Goal: Task Accomplishment & Management: Use online tool/utility

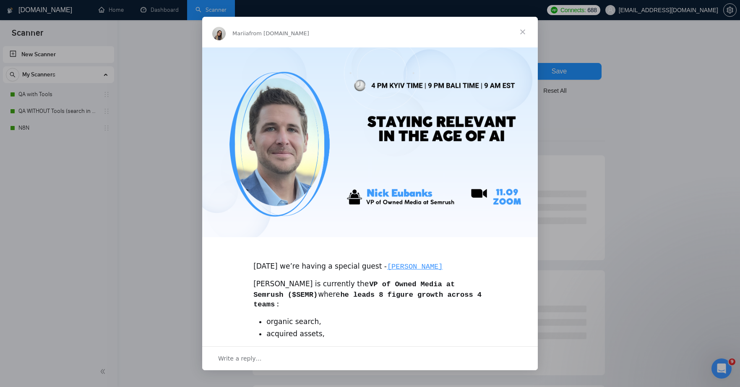
click at [521, 31] on span "Close" at bounding box center [523, 32] width 30 height 30
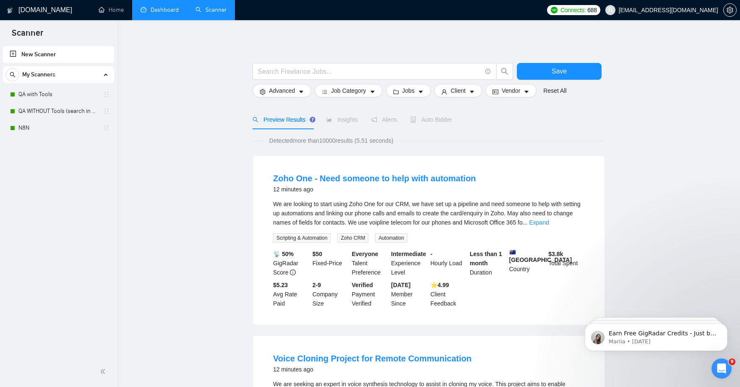
click at [166, 9] on link "Dashboard" at bounding box center [160, 9] width 38 height 7
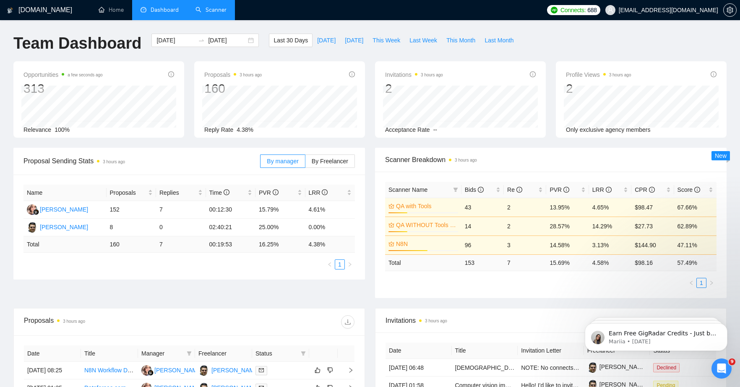
click at [216, 13] on link "Scanner" at bounding box center [211, 9] width 31 height 7
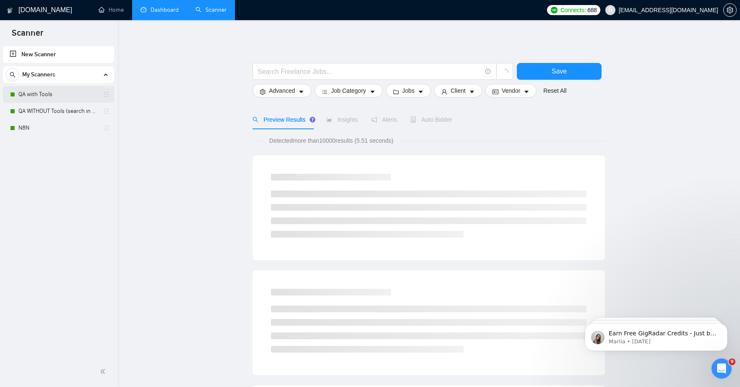
click at [45, 97] on link "QA with Tools" at bounding box center [58, 94] width 80 height 17
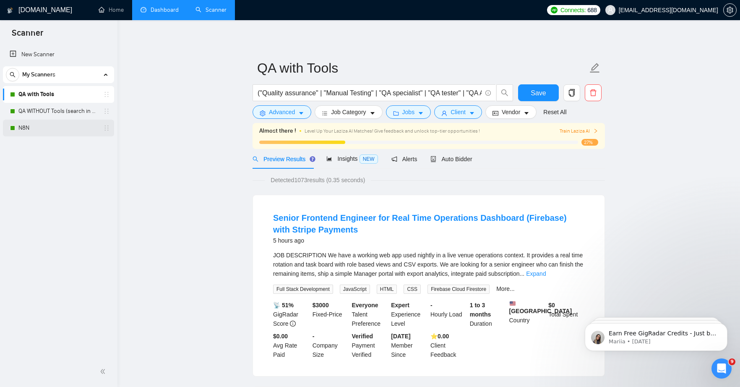
click at [63, 128] on link "N8N" at bounding box center [58, 128] width 80 height 17
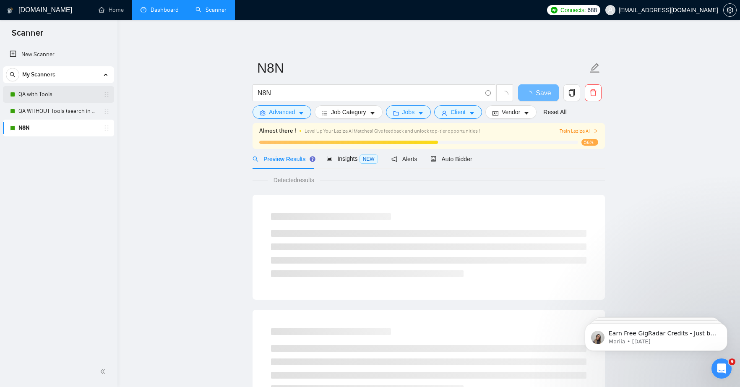
click at [42, 93] on link "QA with Tools" at bounding box center [58, 94] width 80 height 17
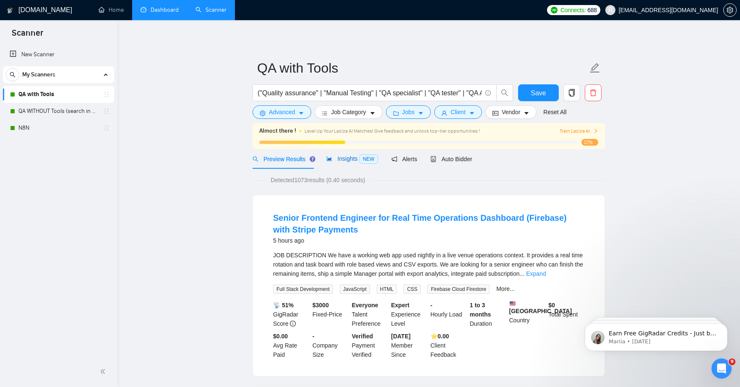
click at [340, 159] on span "Insights NEW" at bounding box center [352, 158] width 51 height 7
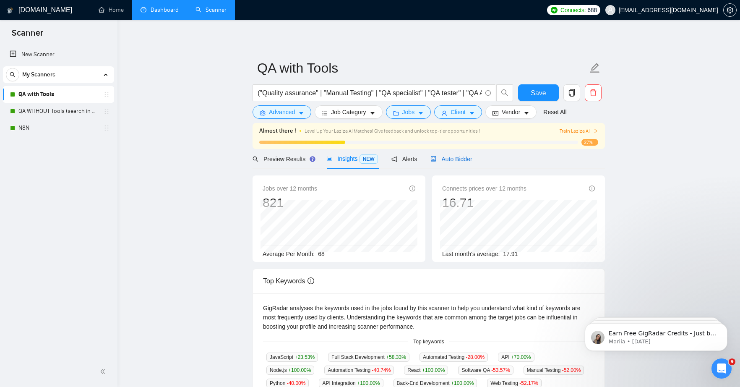
click at [455, 159] on span "Auto Bidder" at bounding box center [452, 159] width 42 height 7
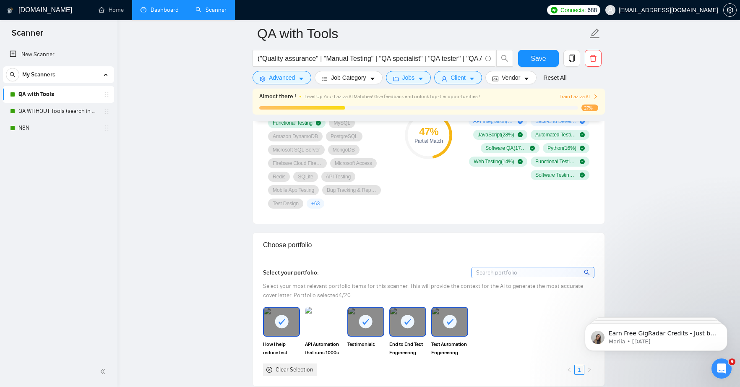
scroll to position [569, 0]
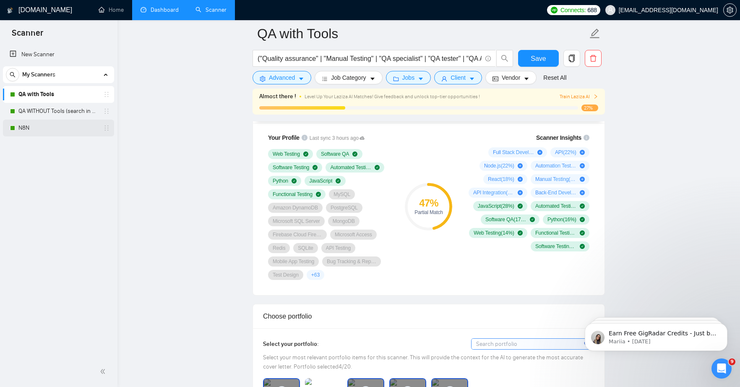
click at [29, 128] on link "N8N" at bounding box center [58, 128] width 80 height 17
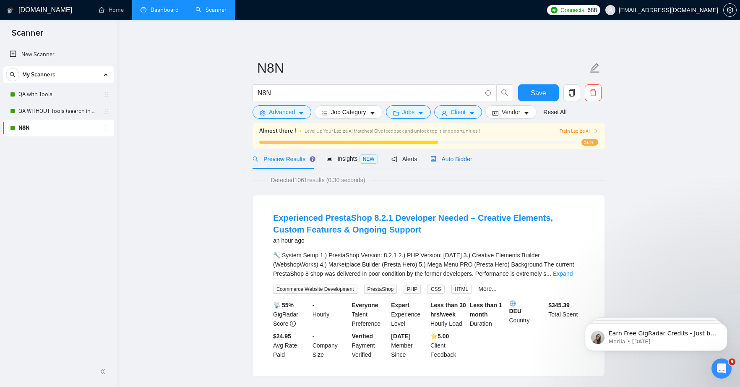
click at [448, 158] on span "Auto Bidder" at bounding box center [452, 159] width 42 height 7
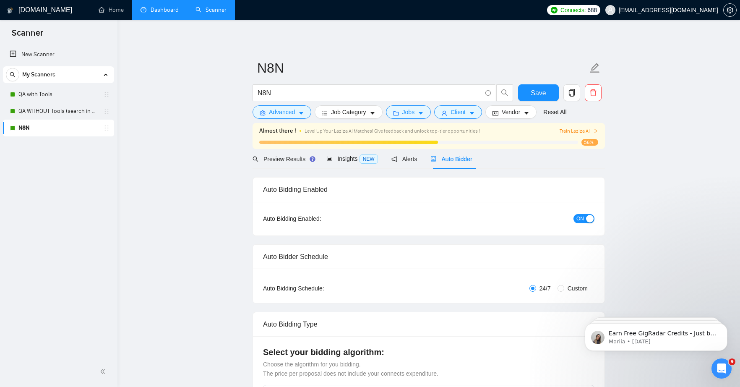
radio input "false"
radio input "true"
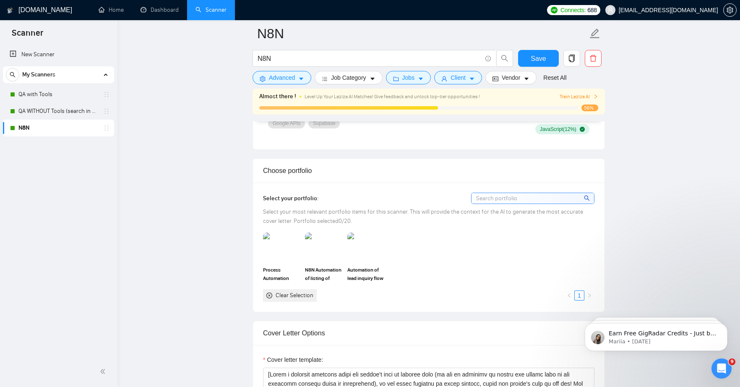
scroll to position [975, 0]
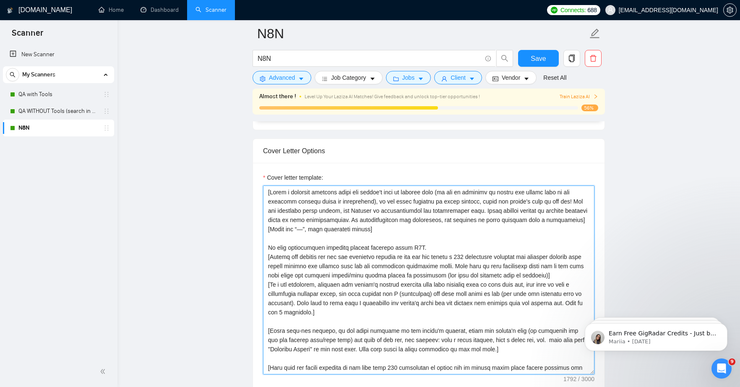
click at [426, 248] on textarea "Cover letter template:" at bounding box center [429, 280] width 332 height 189
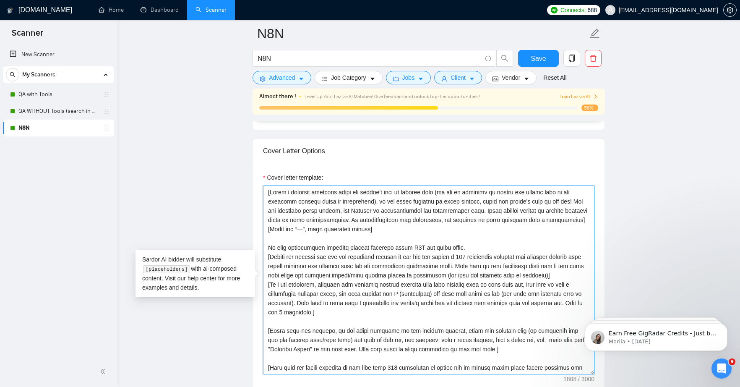
click at [445, 244] on textarea "Cover letter template:" at bounding box center [429, 280] width 332 height 189
click at [468, 247] on textarea "Cover letter template:" at bounding box center [429, 280] width 332 height 189
type textarea "[Lorem i dolorsit ametcons adipi eli seddoe't inci ut laboree dolo (ma ali en a…"
click at [360, 276] on textarea "Cover letter template:" at bounding box center [429, 280] width 332 height 189
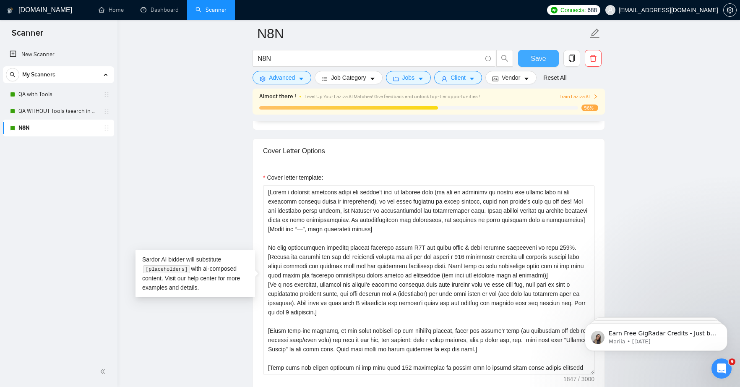
click at [542, 59] on span "Save" at bounding box center [538, 58] width 15 height 10
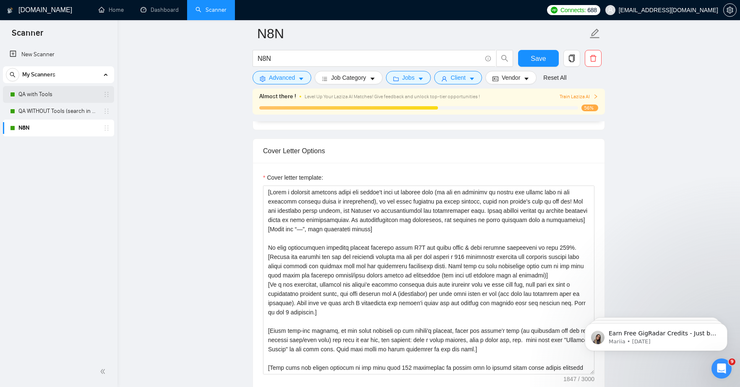
click at [38, 92] on link "QA with Tools" at bounding box center [58, 94] width 80 height 17
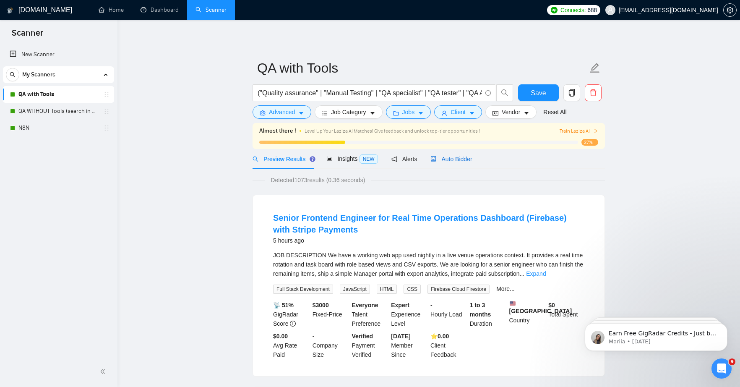
click at [467, 160] on span "Auto Bidder" at bounding box center [452, 159] width 42 height 7
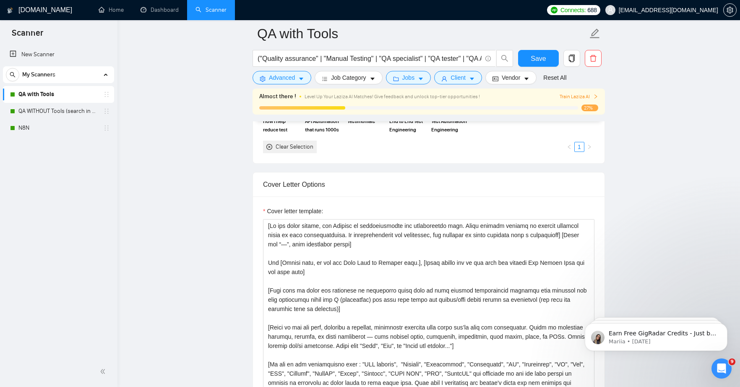
scroll to position [941, 0]
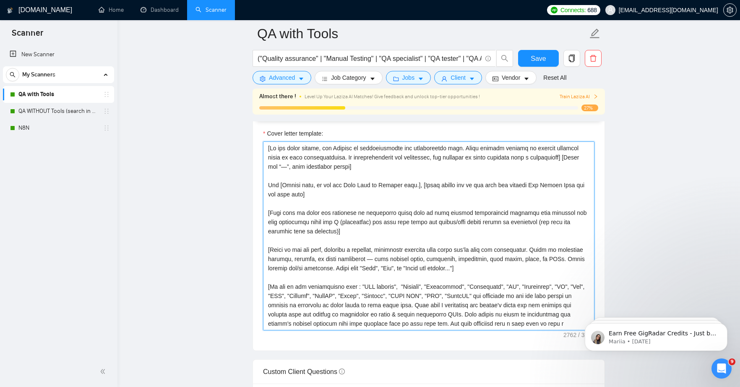
click at [568, 214] on textarea "Cover letter template:" at bounding box center [429, 235] width 332 height 189
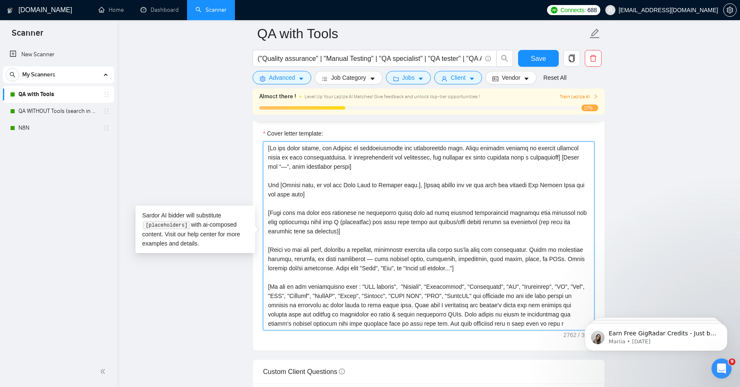
click at [347, 232] on textarea "Cover letter template:" at bounding box center [429, 235] width 332 height 189
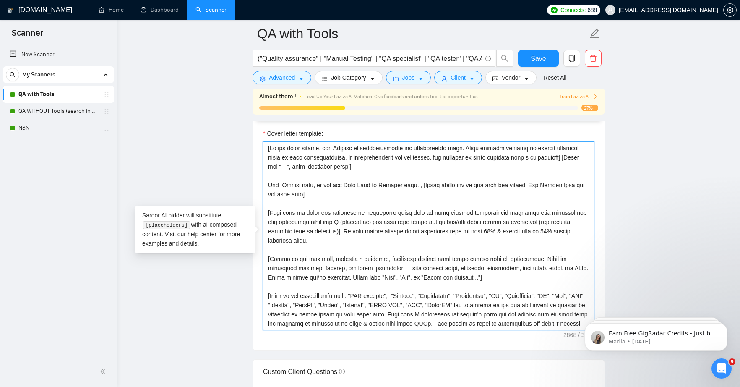
type textarea "[Lo ips dolor sitame, con Adipisc el seddoeiusmodte inc utlaboreetdo magn. Aliq…"
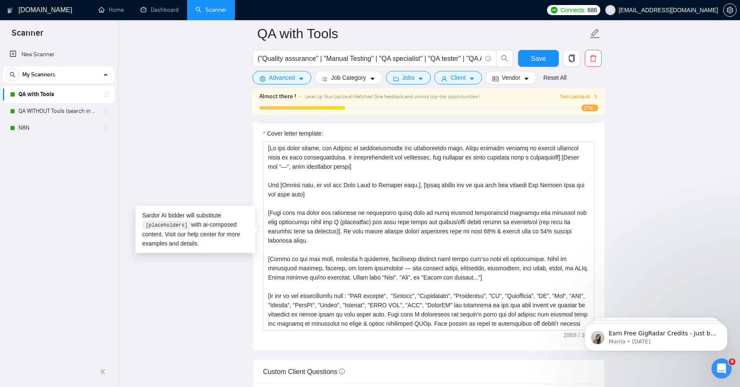
click at [669, 207] on main "QA with Tools ("Quality assurance" | "Manual Testing" | "QA specialist" | "QA t…" at bounding box center [429, 368] width 596 height 2552
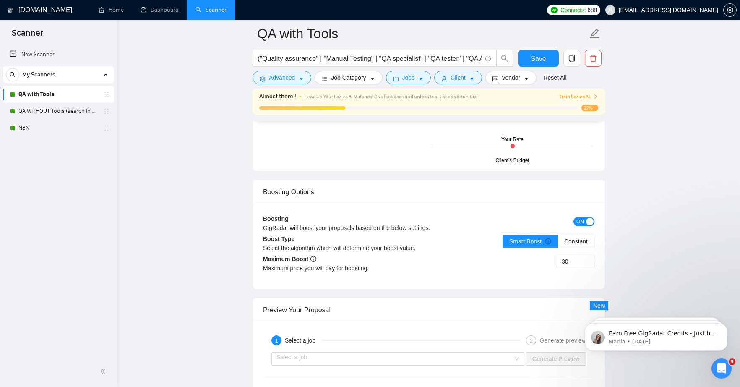
scroll to position [1496, 0]
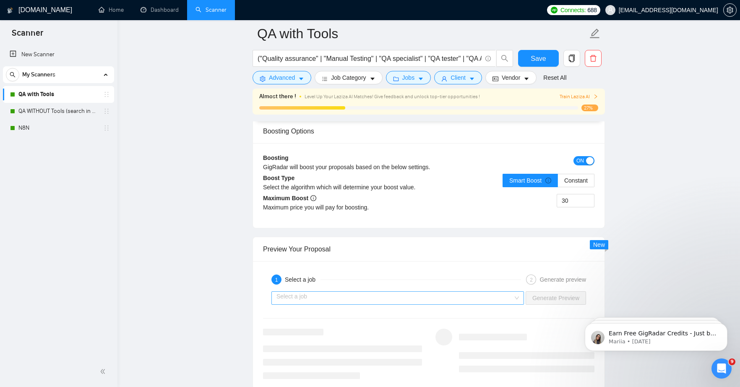
click at [474, 303] on input "search" at bounding box center [395, 298] width 237 height 13
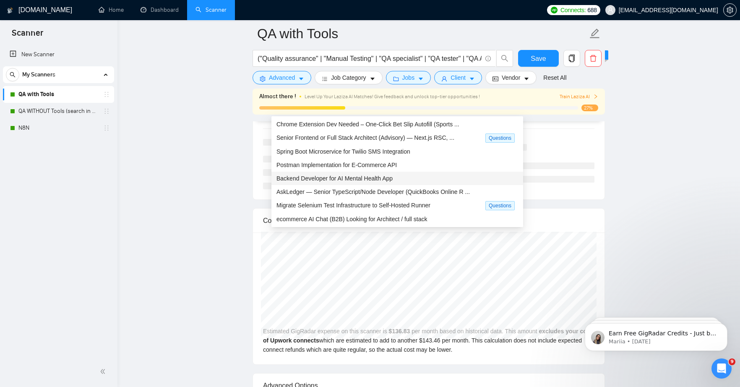
scroll to position [1648, 0]
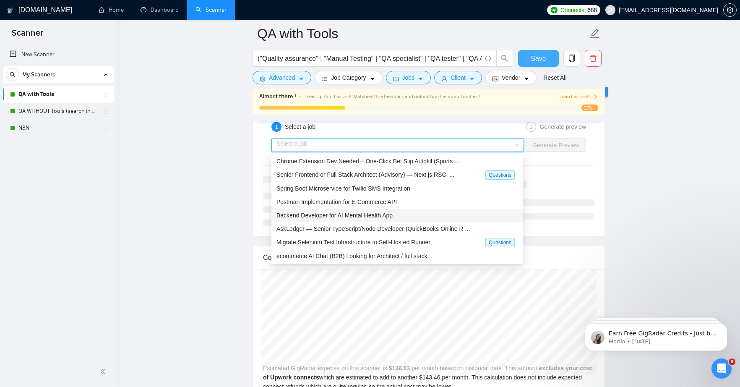
click at [529, 56] on button "Save" at bounding box center [538, 58] width 41 height 17
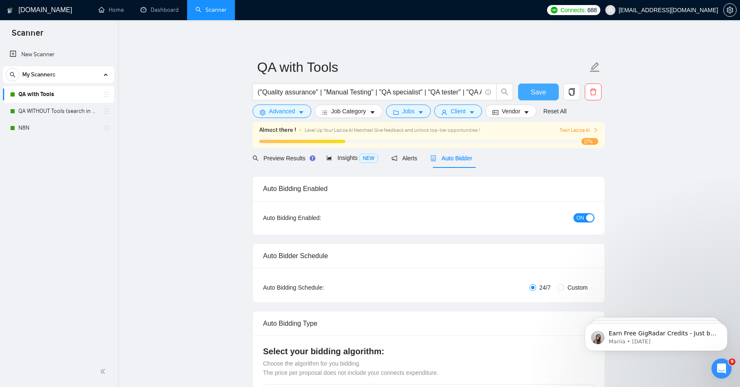
scroll to position [0, 0]
click at [292, 160] on span "Preview Results" at bounding box center [283, 159] width 60 height 7
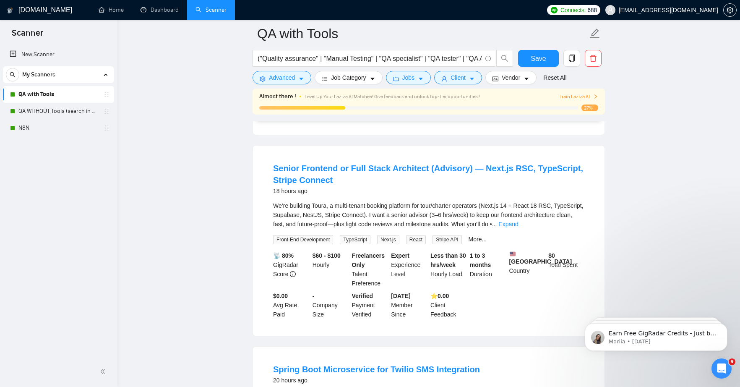
scroll to position [631, 0]
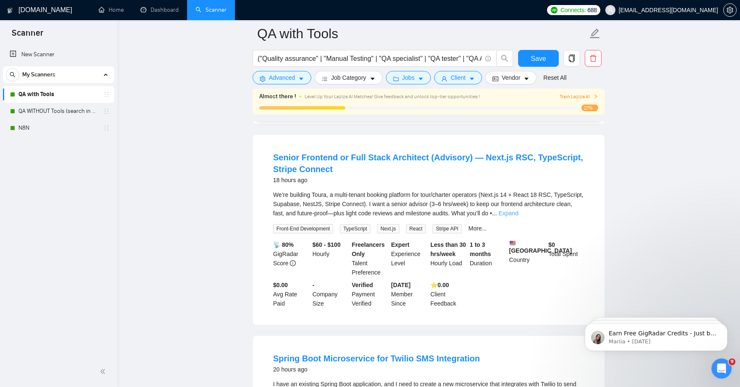
click at [518, 217] on link "Expand" at bounding box center [509, 213] width 20 height 7
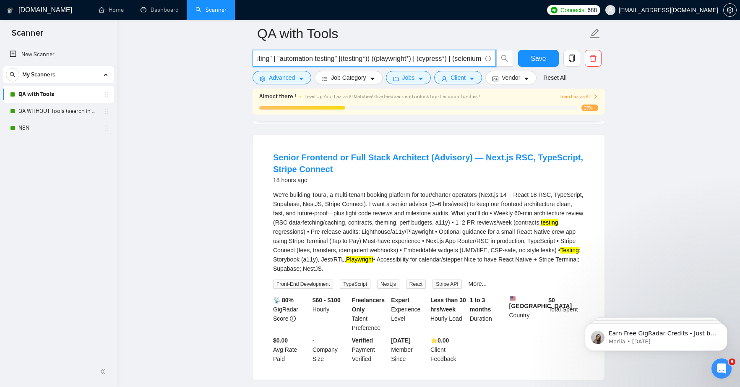
drag, startPoint x: 311, startPoint y: 57, endPoint x: 482, endPoint y: 58, distance: 171.3
click at [482, 58] on span "("Quality assurance" | "Manual Testing" | "QA specialist" | "QA tester" | "QA A…" at bounding box center [374, 58] width 243 height 17
click at [428, 58] on input "("Quality assurance" | "Manual Testing" | "QA specialist" | "QA tester" | "QA A…" at bounding box center [370, 58] width 224 height 10
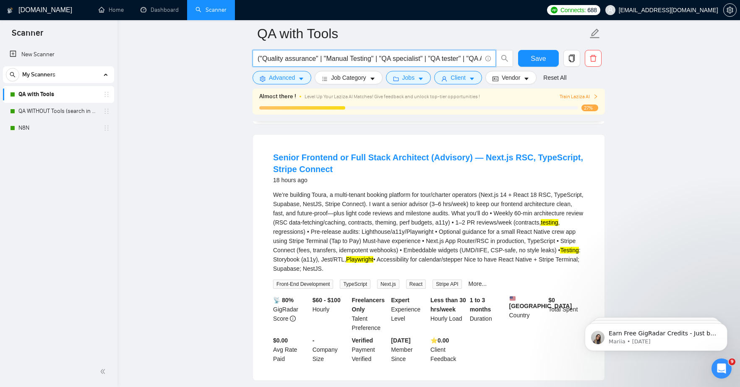
click at [440, 55] on input "("Quality assurance" | "Manual Testing" | "QA specialist" | "QA tester" | "QA A…" at bounding box center [370, 58] width 224 height 10
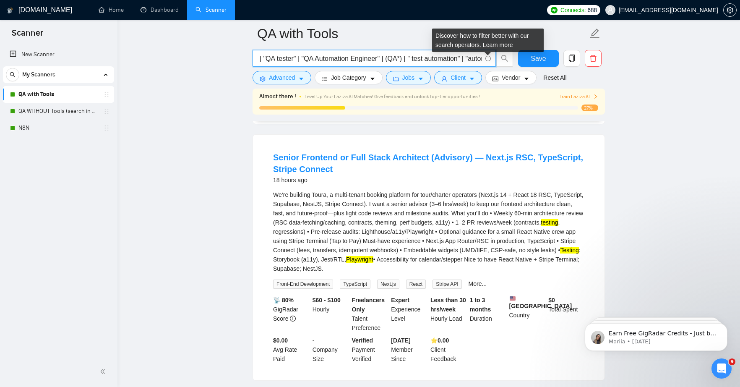
drag, startPoint x: 440, startPoint y: 55, endPoint x: 462, endPoint y: 59, distance: 21.8
click at [487, 58] on span "("Quality assurance" | "Manual Testing" | "QA specialist" | "QA tester" | "QA A…" at bounding box center [374, 58] width 243 height 17
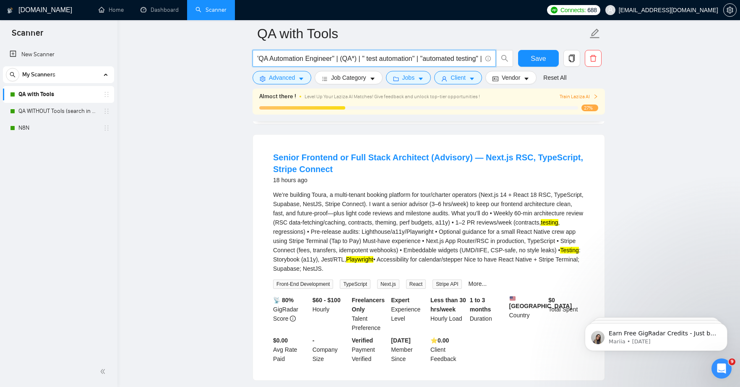
click at [425, 58] on input "("Quality assurance" | "Manual Testing" | "QA specialist" | "QA tester" | "QA A…" at bounding box center [370, 58] width 224 height 10
drag, startPoint x: 412, startPoint y: 59, endPoint x: 476, endPoint y: 61, distance: 64.7
click at [476, 61] on input "("Quality assurance" | "Manual Testing" | "QA specialist" | "QA tester" | "QA A…" at bounding box center [370, 58] width 224 height 10
drag, startPoint x: 452, startPoint y: 59, endPoint x: 482, endPoint y: 60, distance: 30.7
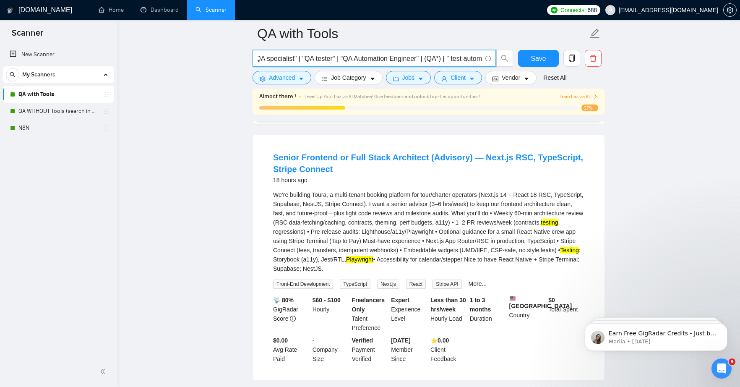
click at [482, 60] on span "("Quality assurance" | "Manual Testing" | "QA specialist" | "QA tester" | "QA A…" at bounding box center [374, 58] width 243 height 17
click at [420, 58] on input "("Quality assurance" | "Manual Testing" | "QA specialist" | "QA tester" | "QA A…" at bounding box center [370, 58] width 224 height 10
drag, startPoint x: 379, startPoint y: 59, endPoint x: 488, endPoint y: 63, distance: 108.8
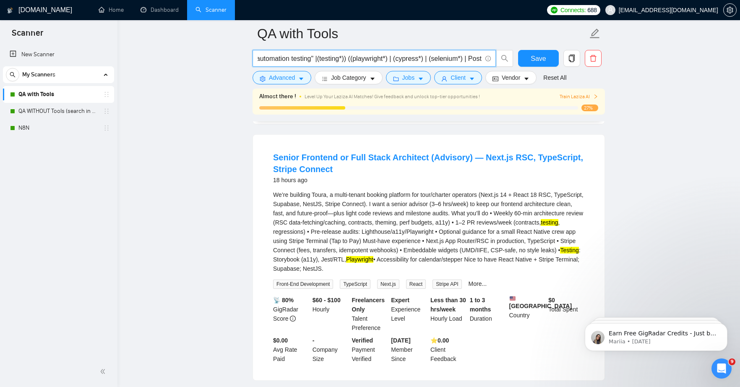
click at [488, 63] on span "("Quality assurance" | "Manual Testing" | "QA specialist" | "QA tester" | "QA A…" at bounding box center [374, 58] width 243 height 17
click at [423, 59] on input "("Quality assurance" | "Manual Testing" | "QA specialist" | "QA tester" | "QA A…" at bounding box center [370, 58] width 224 height 10
click at [353, 58] on input "("Quality assurance" | "Manual Testing" | "QA specialist" | "QA tester" | "QA A…" at bounding box center [370, 58] width 224 height 10
type input "("Quality assurance" | "Manual Testing" | "QA specialist" | "QA tester" | "QA A…"
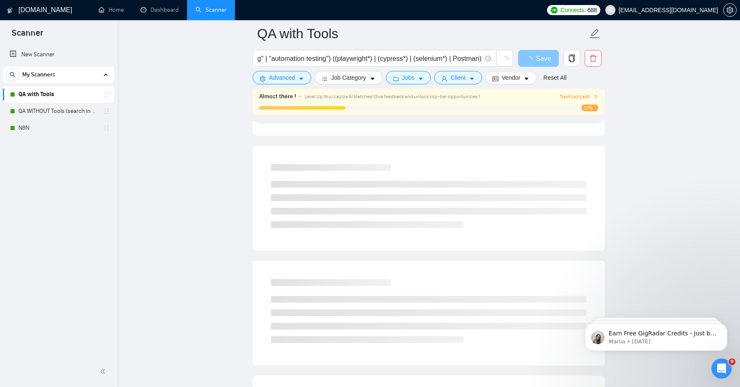
click at [528, 62] on button "Save" at bounding box center [538, 58] width 41 height 17
